Goal: Task Accomplishment & Management: Manage account settings

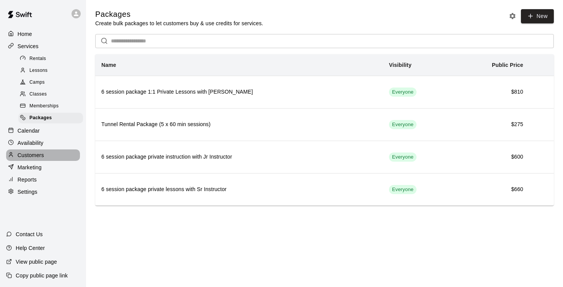
click at [34, 157] on div "Customers" at bounding box center [43, 155] width 74 height 11
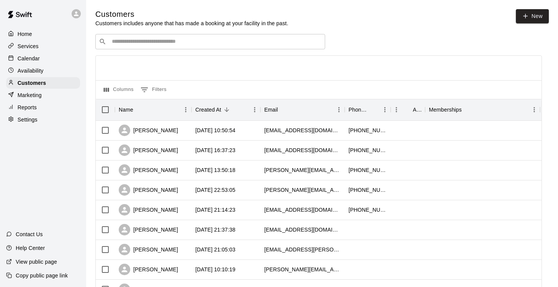
click at [154, 47] on div "​ ​" at bounding box center [210, 41] width 230 height 15
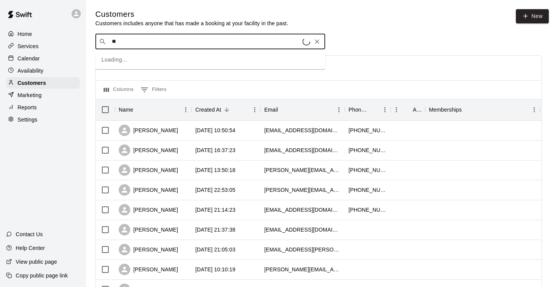
type input "***"
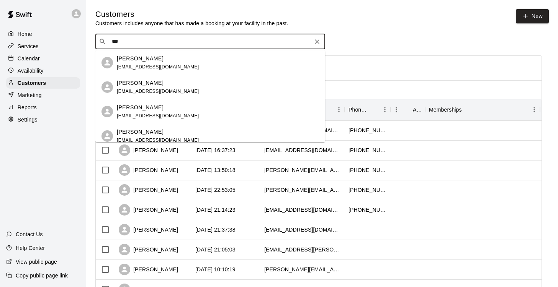
click at [161, 91] on span "[EMAIL_ADDRESS][DOMAIN_NAME]" at bounding box center [158, 91] width 82 height 5
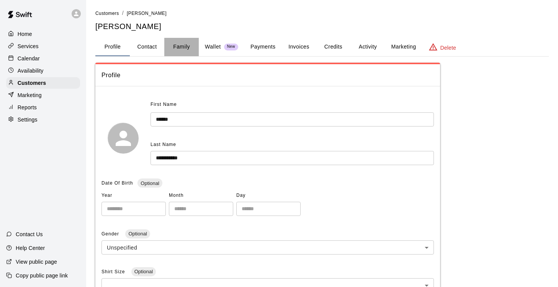
click at [182, 44] on button "Family" at bounding box center [181, 47] width 34 height 18
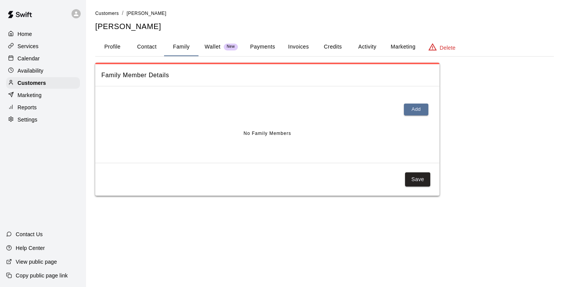
click at [122, 44] on button "Profile" at bounding box center [112, 47] width 34 height 18
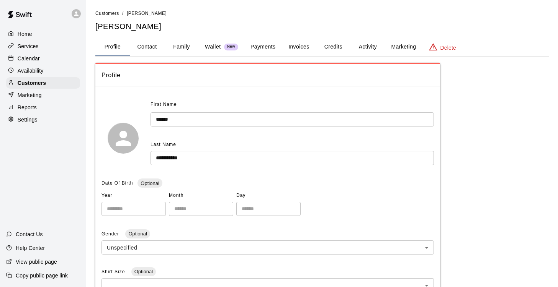
click at [95, 38] on button "Profile" at bounding box center [112, 47] width 34 height 18
click at [45, 85] on p "Customers" at bounding box center [32, 83] width 28 height 8
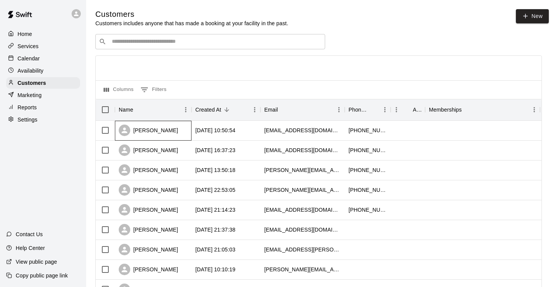
click at [163, 134] on div "[PERSON_NAME]" at bounding box center [148, 130] width 59 height 11
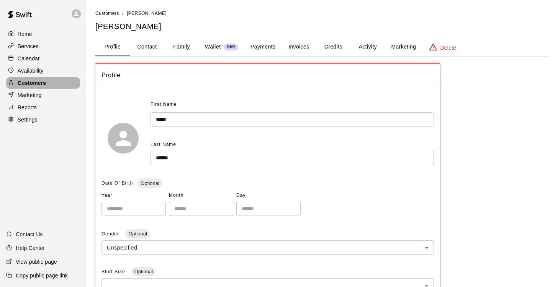
click at [39, 82] on p "Customers" at bounding box center [32, 83] width 28 height 8
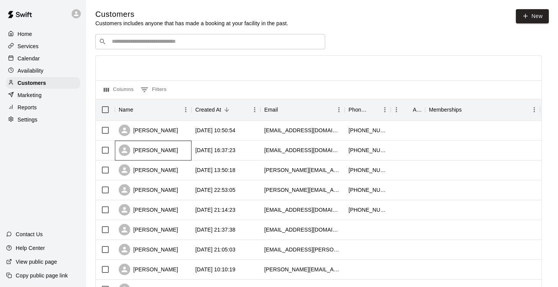
click at [163, 153] on div "[PERSON_NAME]" at bounding box center [148, 150] width 59 height 11
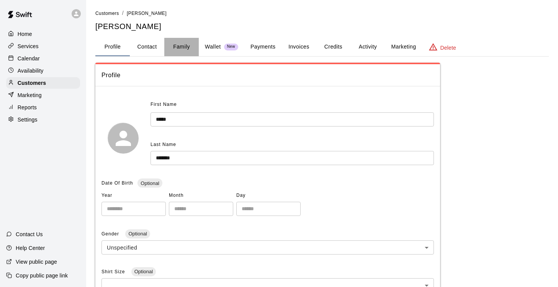
click at [175, 46] on button "Family" at bounding box center [181, 47] width 34 height 18
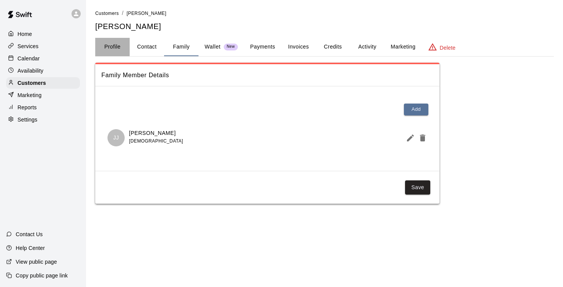
click at [114, 44] on button "Profile" at bounding box center [112, 47] width 34 height 18
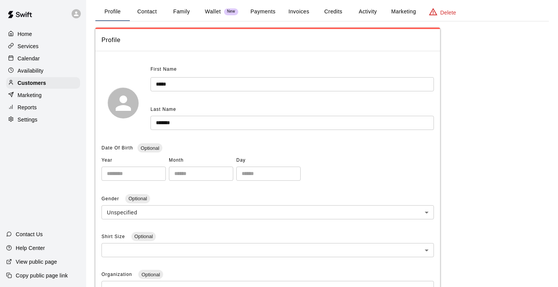
scroll to position [36, 0]
click at [35, 86] on p "Customers" at bounding box center [32, 83] width 28 height 8
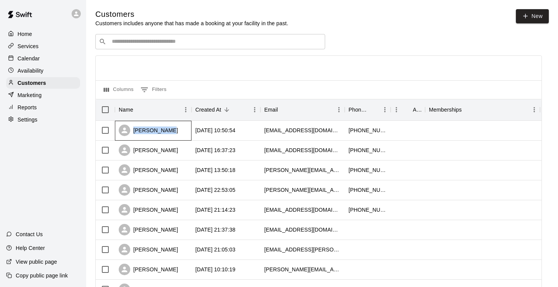
drag, startPoint x: 166, startPoint y: 132, endPoint x: 132, endPoint y: 132, distance: 33.3
click at [132, 132] on div "[PERSON_NAME]" at bounding box center [148, 130] width 59 height 11
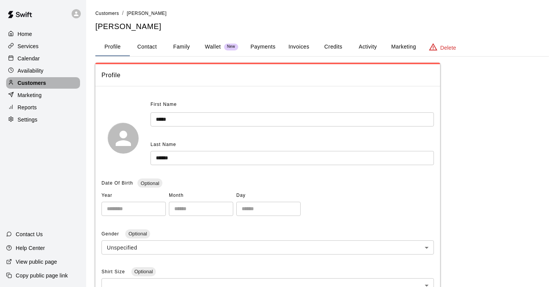
click at [33, 85] on p "Customers" at bounding box center [32, 83] width 28 height 8
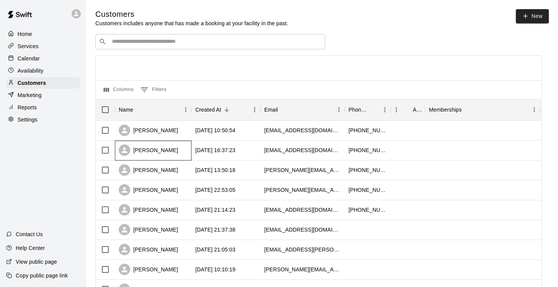
click at [157, 152] on div "[PERSON_NAME]" at bounding box center [148, 150] width 59 height 11
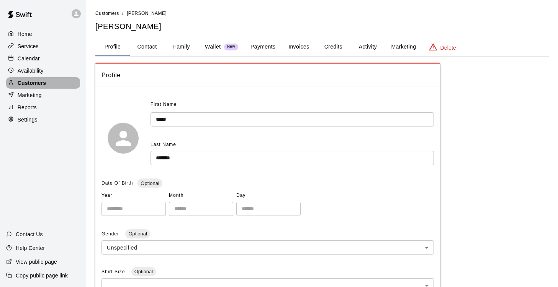
click at [40, 82] on p "Customers" at bounding box center [32, 83] width 28 height 8
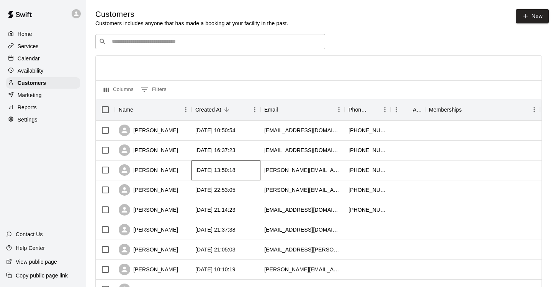
click at [216, 170] on div "[DATE] 13:50:18" at bounding box center [215, 171] width 40 height 8
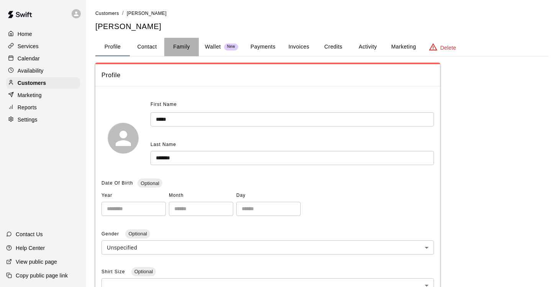
click at [182, 44] on button "Family" at bounding box center [181, 47] width 34 height 18
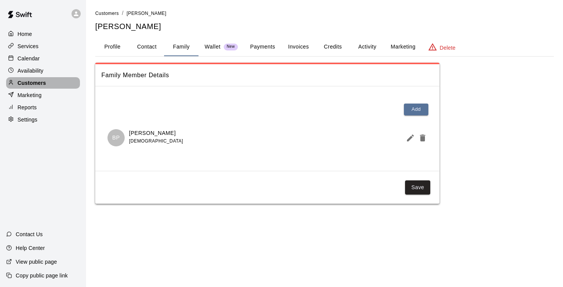
click at [34, 82] on p "Customers" at bounding box center [32, 83] width 28 height 8
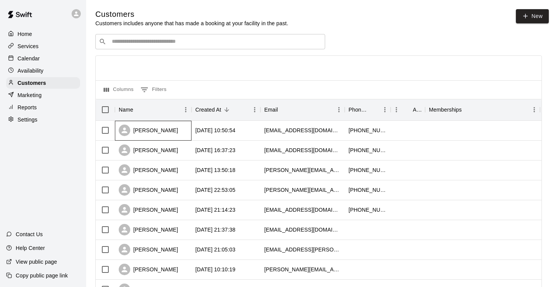
click at [157, 132] on div "[PERSON_NAME]" at bounding box center [148, 130] width 59 height 11
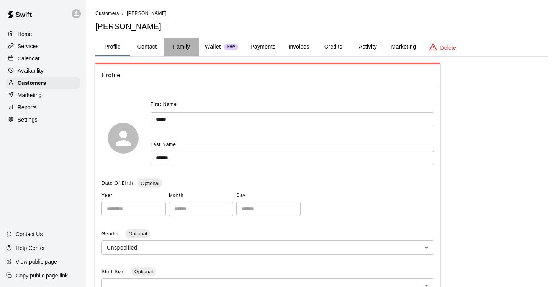
click at [185, 45] on button "Family" at bounding box center [181, 47] width 34 height 18
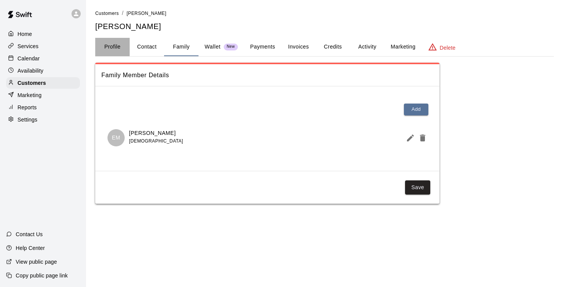
click at [118, 46] on button "Profile" at bounding box center [112, 47] width 34 height 18
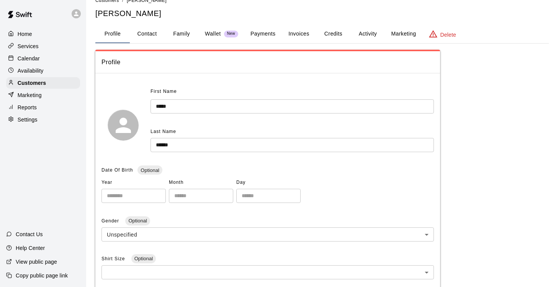
scroll to position [14, 0]
